Goal: Information Seeking & Learning: Learn about a topic

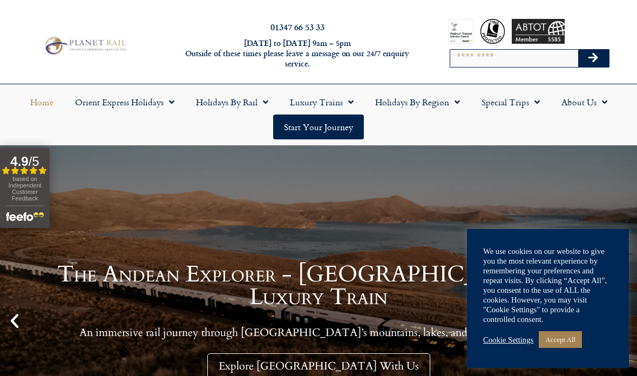
click at [258, 102] on span "Menu" at bounding box center [263, 101] width 11 height 19
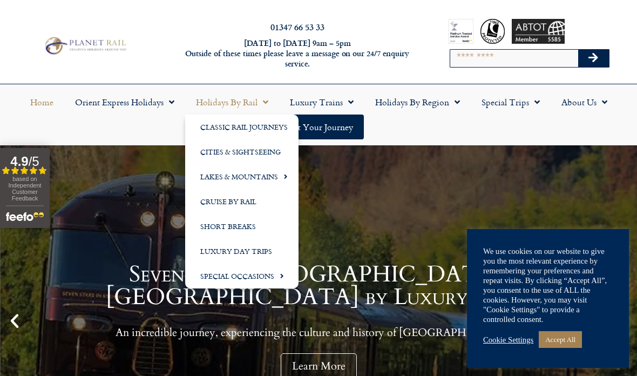
click at [560, 343] on link "Accept All" at bounding box center [560, 339] width 43 height 17
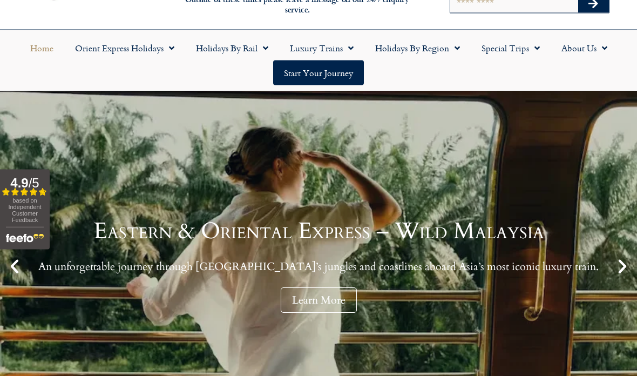
scroll to position [55, 0]
click at [314, 300] on link "Learn More" at bounding box center [319, 299] width 76 height 25
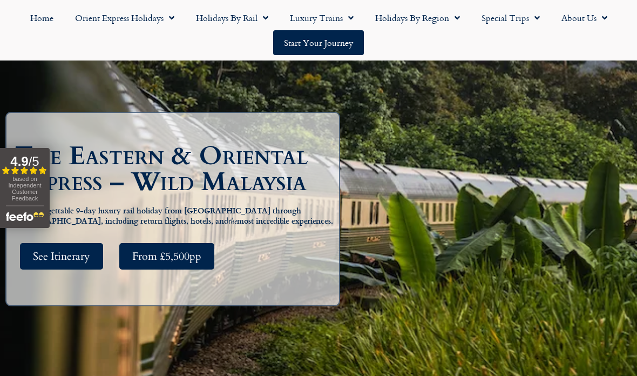
click at [70, 263] on span "See Itinerary" at bounding box center [61, 257] width 57 height 14
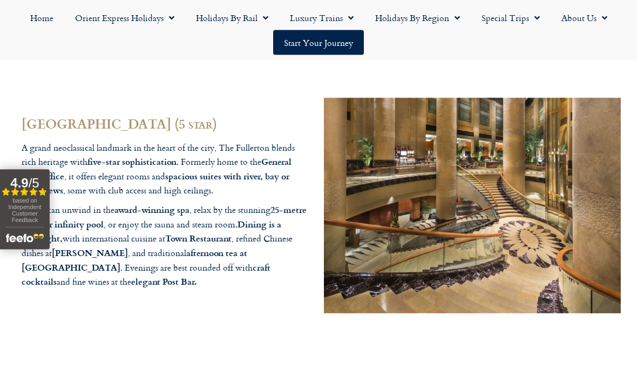
scroll to position [3228, 0]
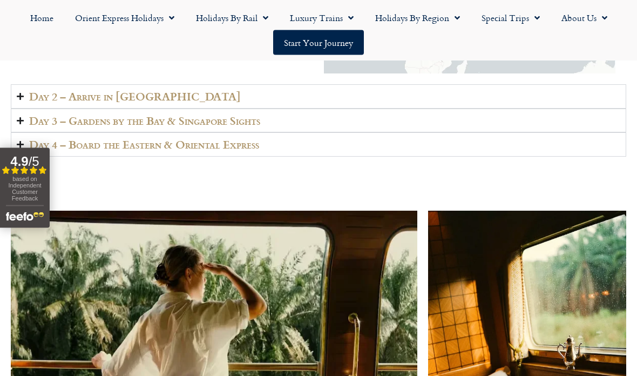
click at [527, 18] on link "Special Trips" at bounding box center [511, 17] width 80 height 25
click at [451, 18] on span "Menu" at bounding box center [454, 17] width 11 height 19
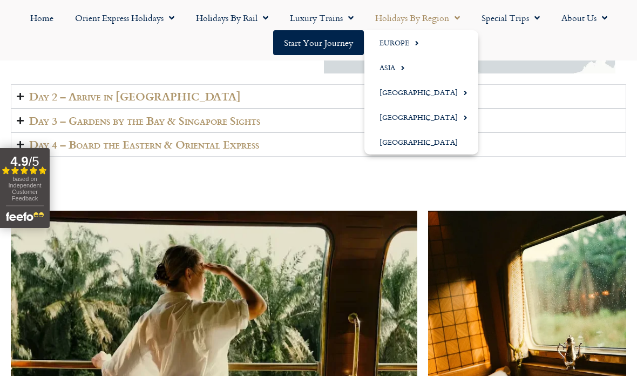
click at [391, 68] on link "Asia" at bounding box center [422, 67] width 114 height 25
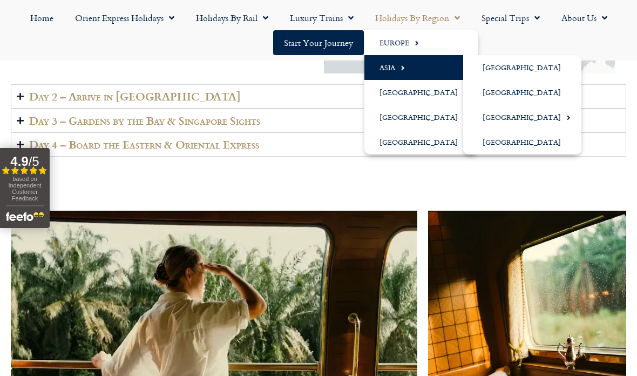
click at [521, 90] on link "[GEOGRAPHIC_DATA]" at bounding box center [523, 92] width 118 height 25
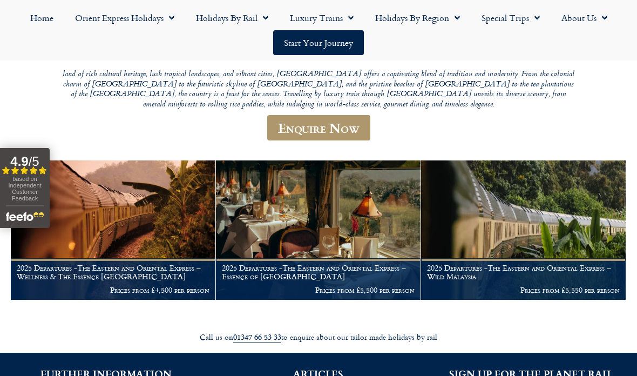
scroll to position [130, 0]
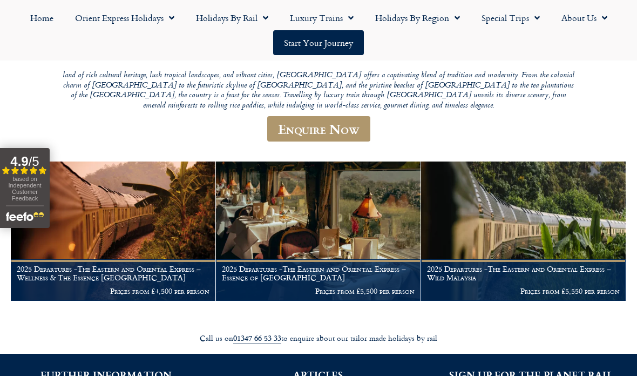
click at [135, 287] on p "Prices from £4,500 per person" at bounding box center [113, 291] width 193 height 9
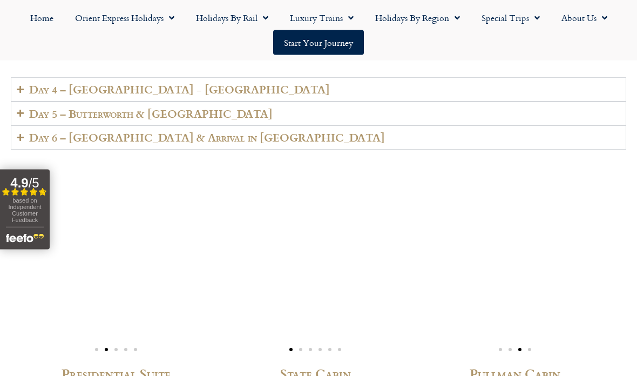
scroll to position [2680, 0]
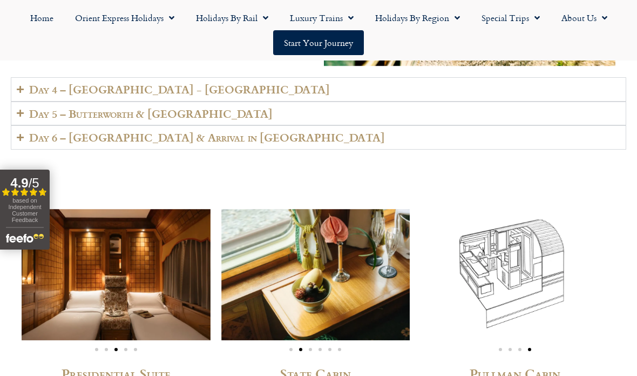
click at [188, 96] on h2 "Day 4 – Kuala Lumpur - Langkawi" at bounding box center [179, 89] width 301 height 12
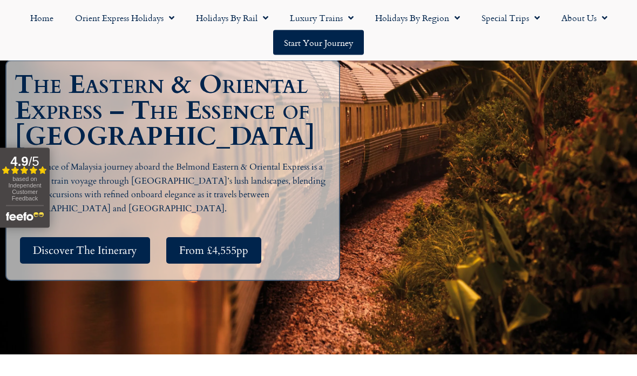
scroll to position [145, 0]
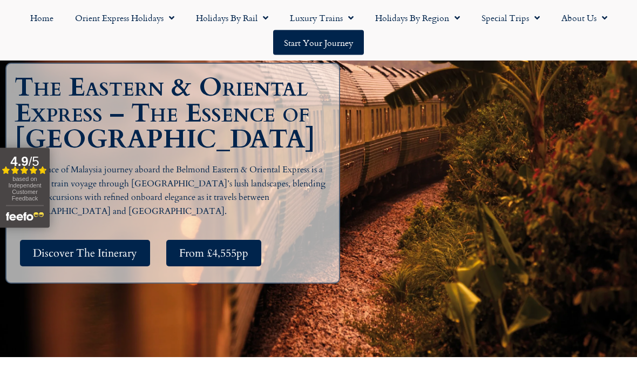
click at [532, 21] on span "Menu" at bounding box center [534, 17] width 11 height 19
click at [536, 44] on link "Latest Experiences" at bounding box center [523, 42] width 105 height 25
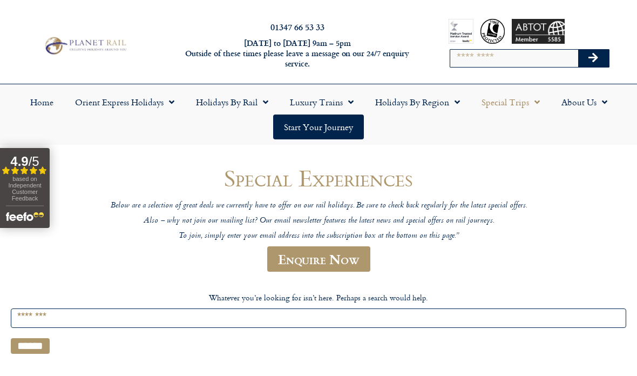
click at [439, 105] on link "Holidays by Region" at bounding box center [418, 102] width 106 height 25
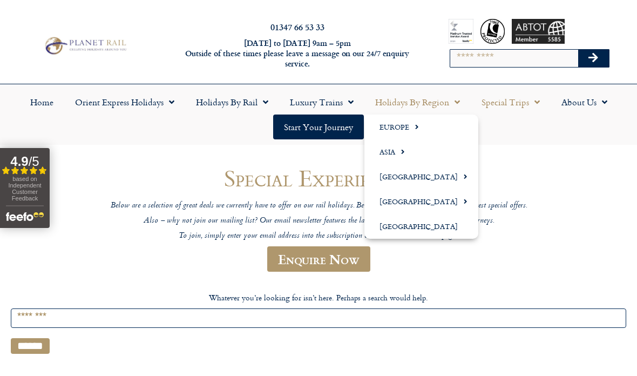
click at [407, 150] on link "Asia" at bounding box center [422, 151] width 114 height 25
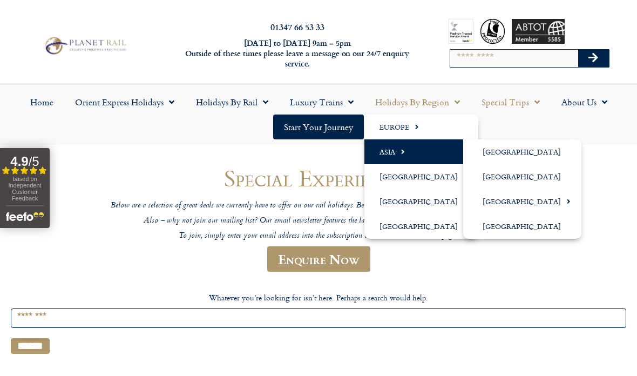
click at [521, 175] on link "[GEOGRAPHIC_DATA]" at bounding box center [523, 176] width 118 height 25
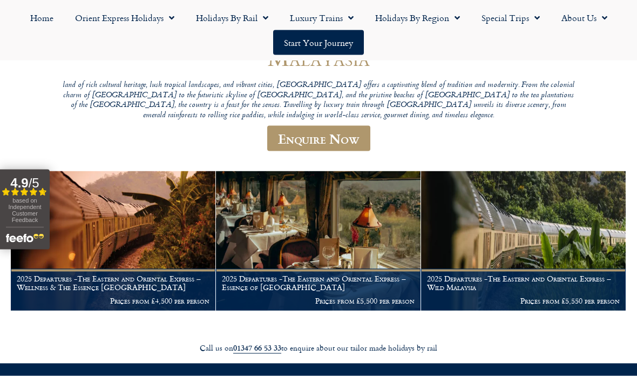
scroll to position [121, 0]
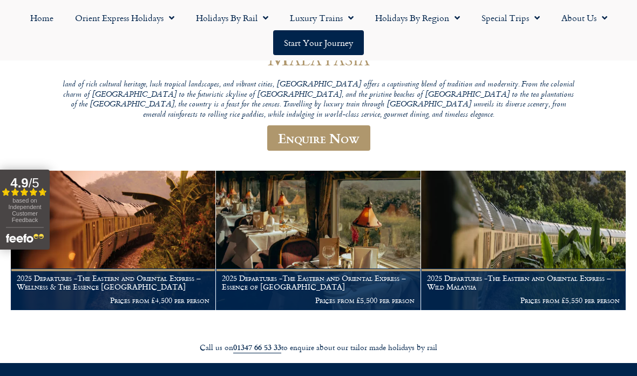
click at [550, 244] on img at bounding box center [523, 240] width 205 height 139
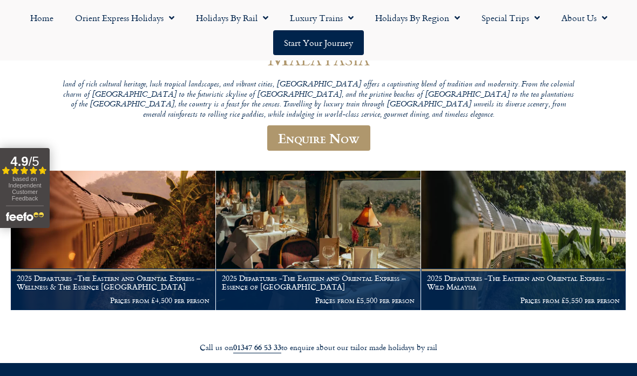
scroll to position [164, 0]
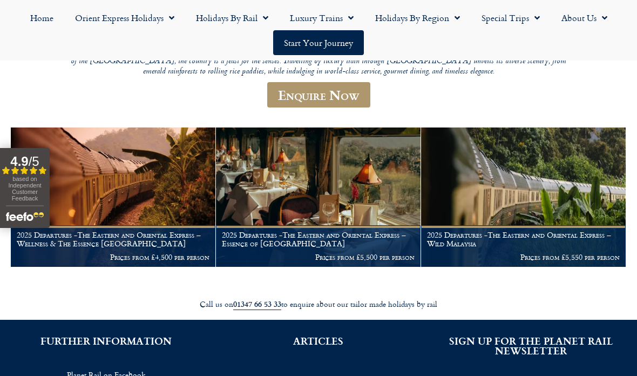
click at [352, 237] on h1 "2025 Departures -The Eastern and Oriental Express – Essence of [GEOGRAPHIC_DATA]" at bounding box center [318, 239] width 193 height 17
click at [369, 239] on h1 "2025 Departures -The Eastern and Oriental Express – Essence of [GEOGRAPHIC_DATA]" at bounding box center [318, 239] width 193 height 17
click at [509, 238] on h1 "2025 Departures -The Eastern and Oriental Express – Wild Malaysia" at bounding box center [523, 239] width 193 height 17
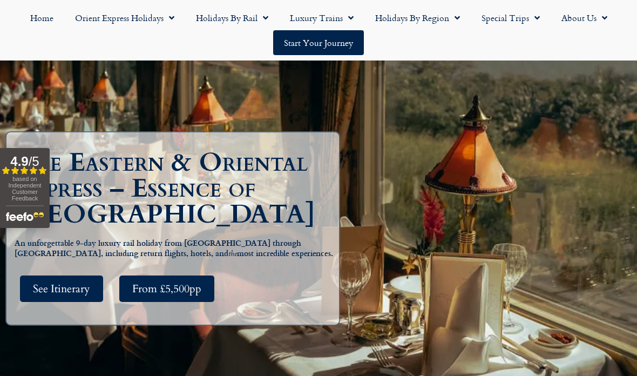
scroll to position [89, 0]
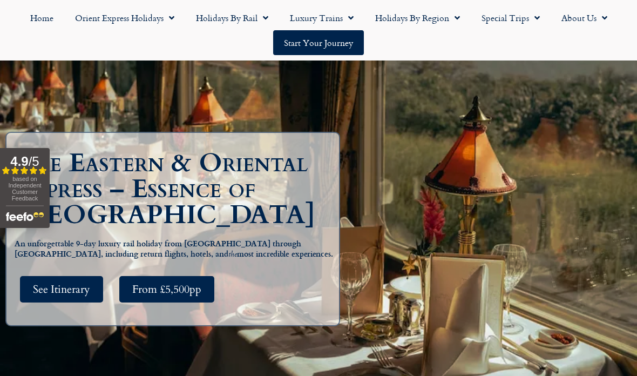
click at [78, 296] on span "See Itinerary" at bounding box center [61, 290] width 57 height 14
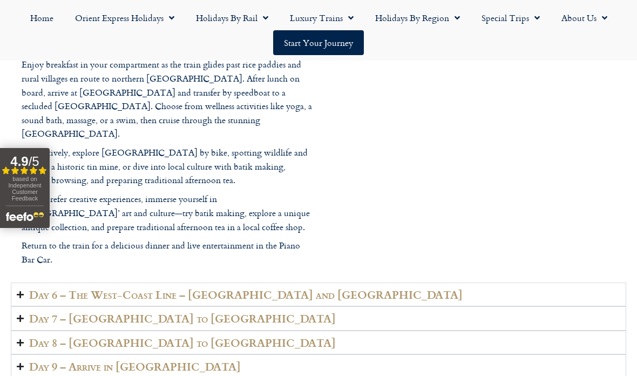
scroll to position [2521, 0]
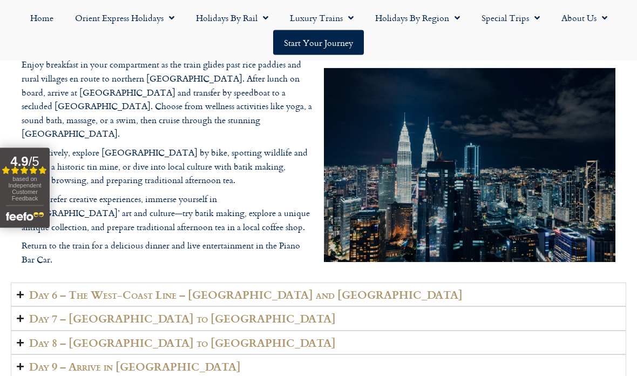
click at [243, 289] on h2 "Day 6 – The West-Coast Line – Butterworth and Penang" at bounding box center [246, 295] width 434 height 12
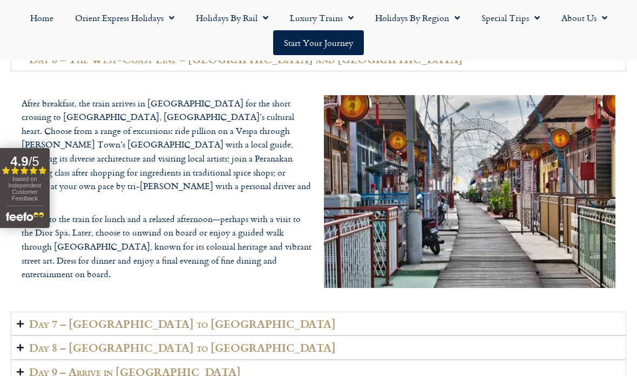
click at [160, 318] on h2 "Day 7 – Johor to Singapore" at bounding box center [182, 324] width 307 height 12
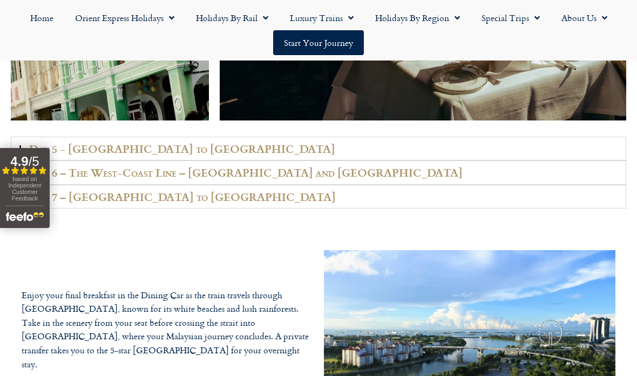
scroll to position [2408, 0]
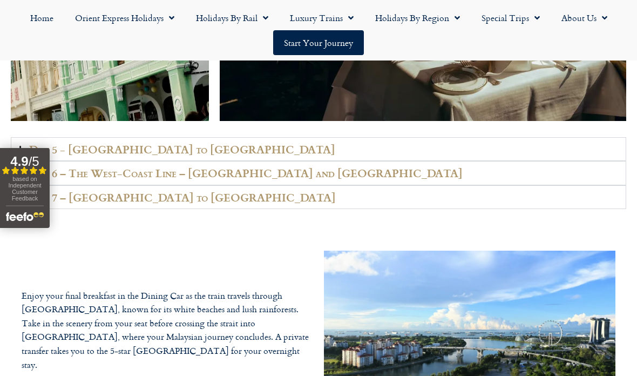
click at [295, 161] on summary "Day 6 – The West-Coast Line – Butterworth and Penang" at bounding box center [319, 173] width 616 height 24
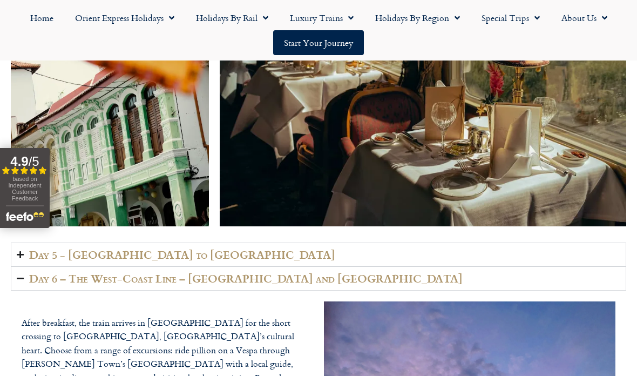
scroll to position [2296, 0]
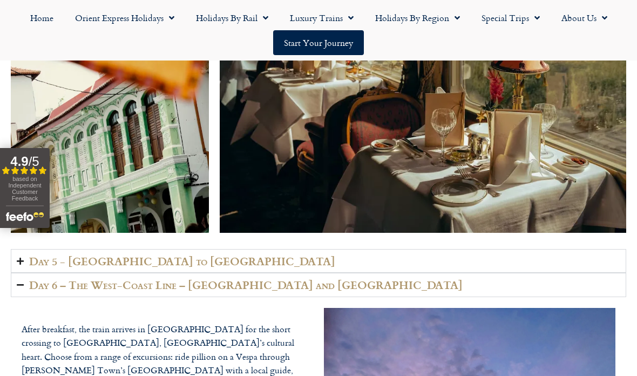
click at [198, 255] on h2 "Day 5 - Kuala Lumpur to Langkawi" at bounding box center [182, 261] width 306 height 12
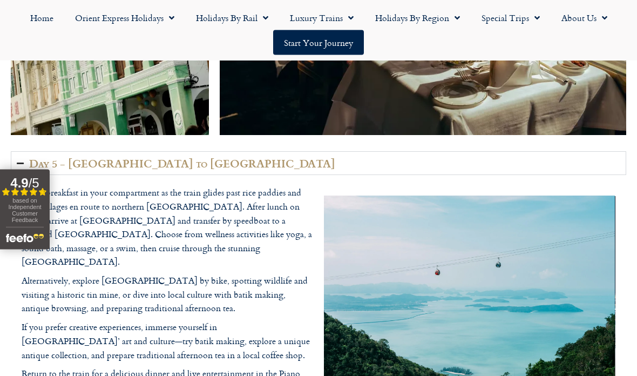
scroll to position [2393, 0]
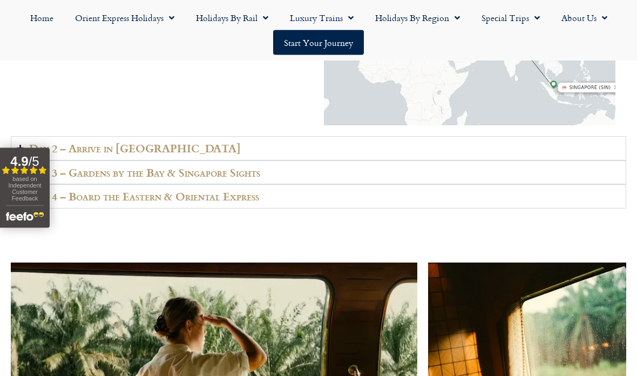
scroll to position [1715, 0]
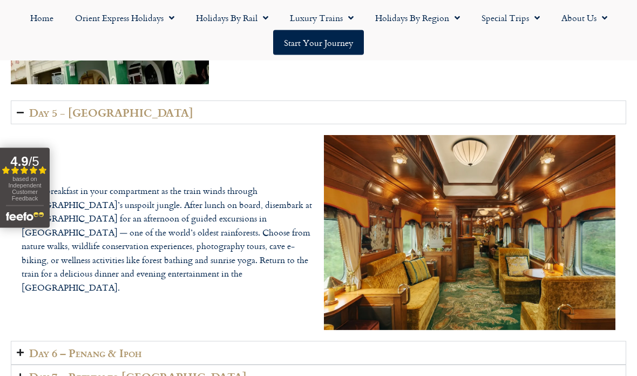
scroll to position [2422, 0]
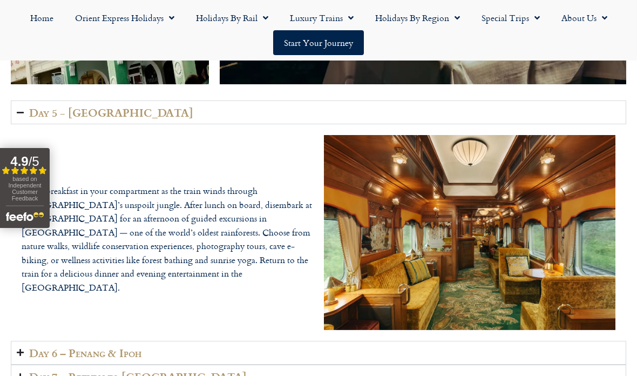
click at [173, 18] on span "Menu" at bounding box center [169, 17] width 11 height 19
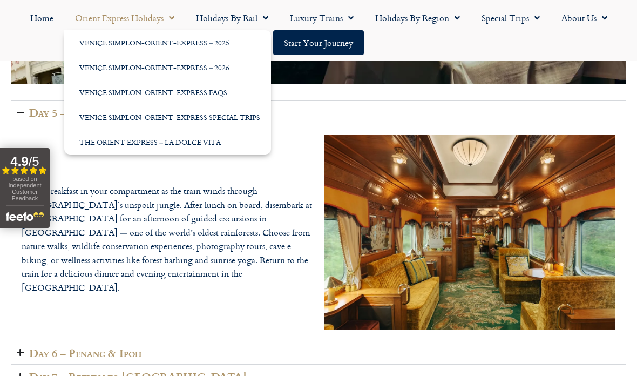
click at [260, 17] on span "Menu" at bounding box center [263, 17] width 11 height 19
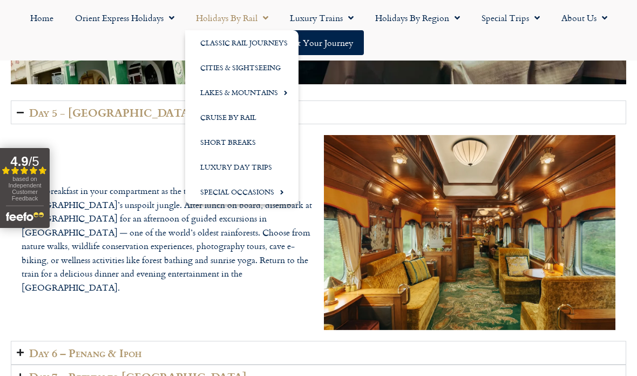
click at [244, 116] on link "Cruise by Rail" at bounding box center [241, 117] width 113 height 25
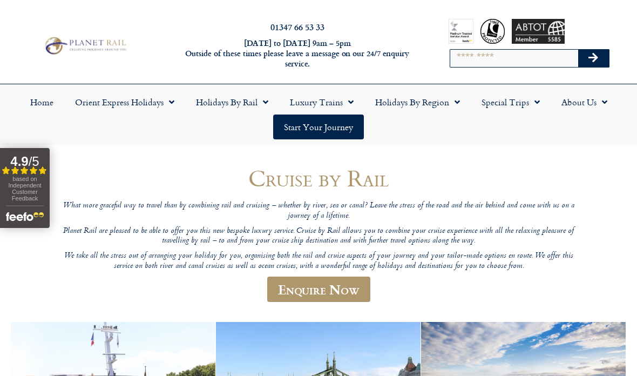
click at [241, 102] on link "Holidays by Rail" at bounding box center [232, 102] width 94 height 25
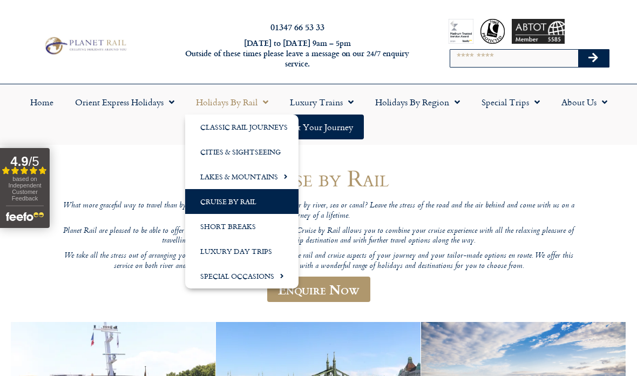
click at [268, 176] on link "Lakes & Mountains" at bounding box center [241, 176] width 113 height 25
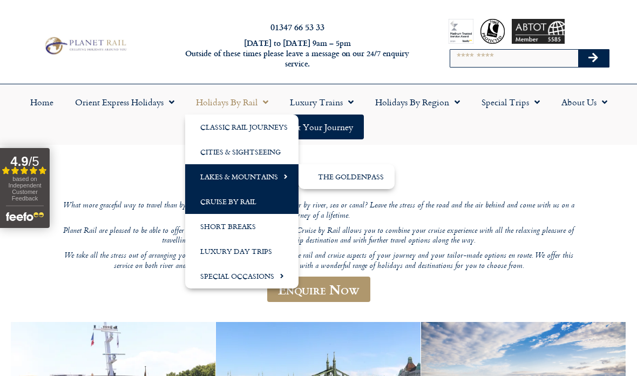
click at [360, 174] on link "The GoldenPass" at bounding box center [347, 176] width 96 height 25
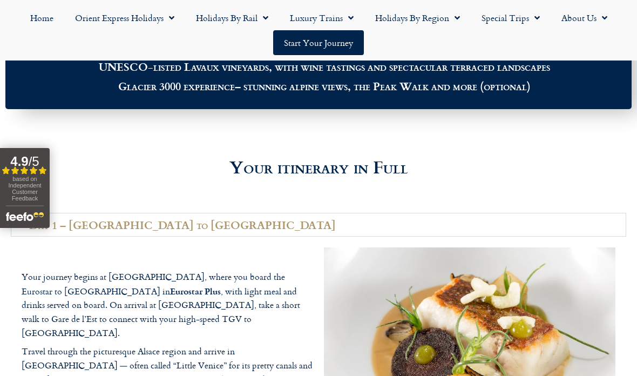
scroll to position [1315, 0]
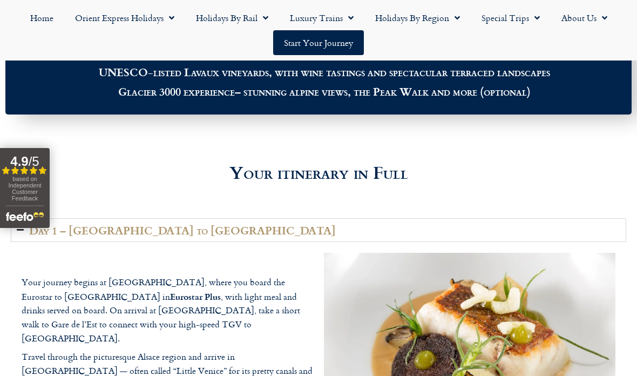
click at [333, 21] on link "Luxury Trains" at bounding box center [321, 17] width 85 height 25
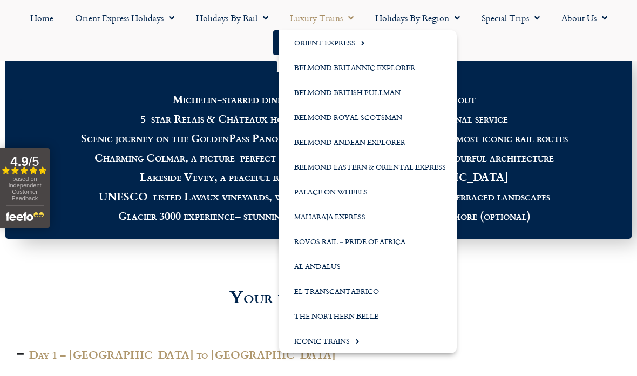
scroll to position [1190, 0]
click at [183, 277] on div at bounding box center [319, 263] width 616 height 27
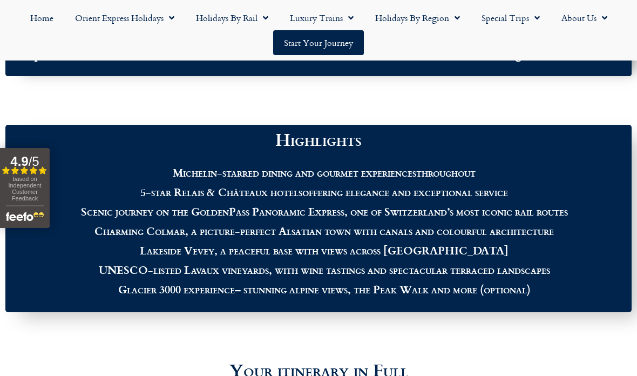
scroll to position [1118, 0]
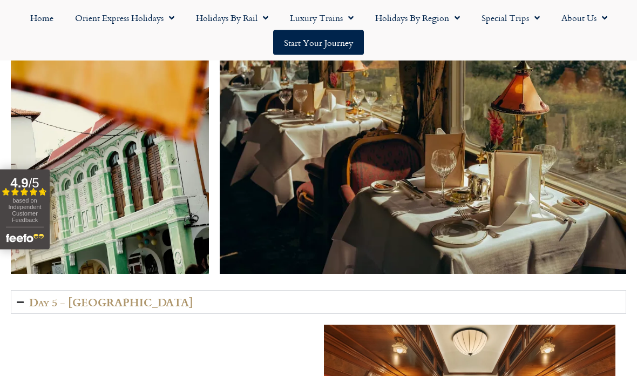
scroll to position [2232, 0]
click at [287, 6] on link "Luxury Trains" at bounding box center [321, 17] width 85 height 25
